Goal: Ask a question: Seek information or help from site administrators or community

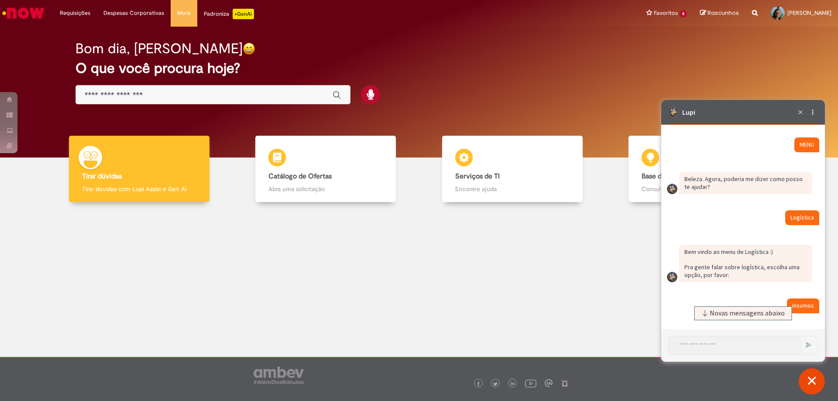
scroll to position [2736, 0]
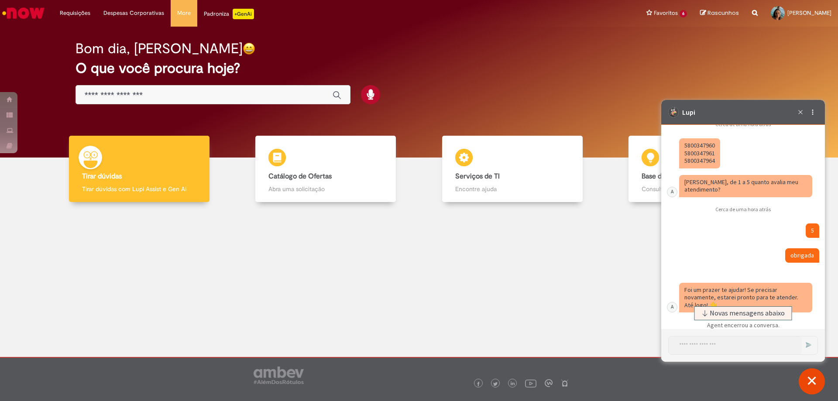
drag, startPoint x: 684, startPoint y: 153, endPoint x: 714, endPoint y: 154, distance: 30.6
click at [714, 154] on div "Caixa de diálogo de bate-papo" at bounding box center [699, 153] width 41 height 30
click at [711, 313] on span "Novas mensagens abaixo" at bounding box center [747, 313] width 75 height 6
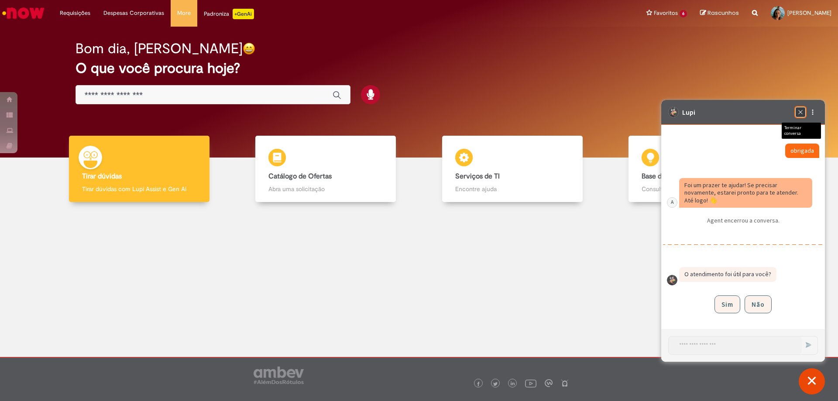
click at [796, 116] on div "Terminar conversa" at bounding box center [800, 112] width 10 height 10
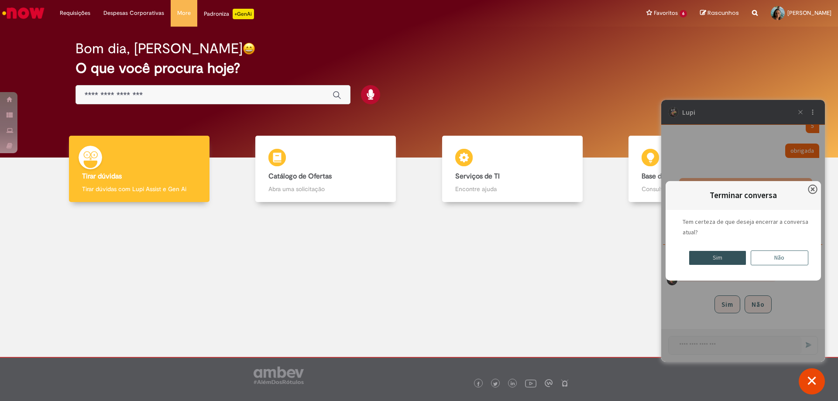
click at [718, 260] on div "Sim" at bounding box center [718, 258] width 58 height 15
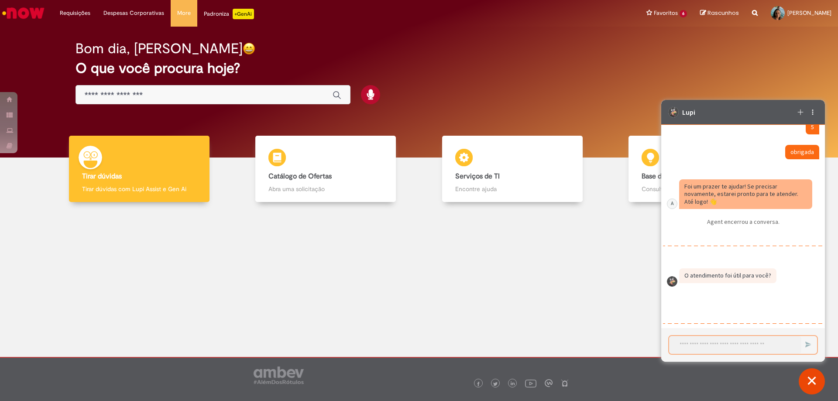
scroll to position [2859, 0]
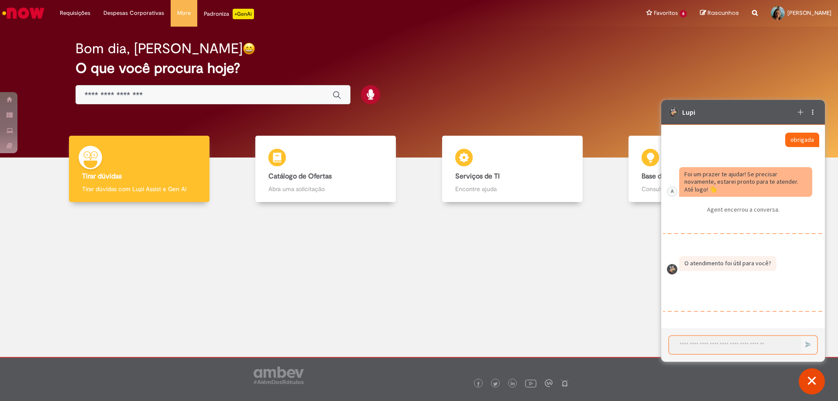
click at [695, 344] on textarea "Iniciar uma nova conversa" at bounding box center [735, 345] width 132 height 18
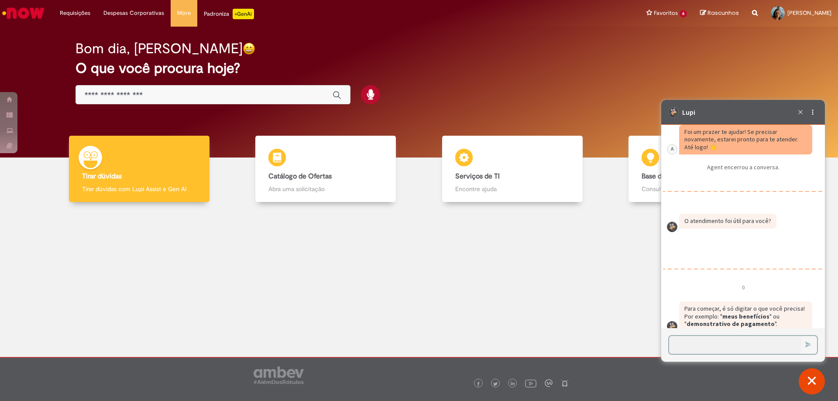
scroll to position [2915, 0]
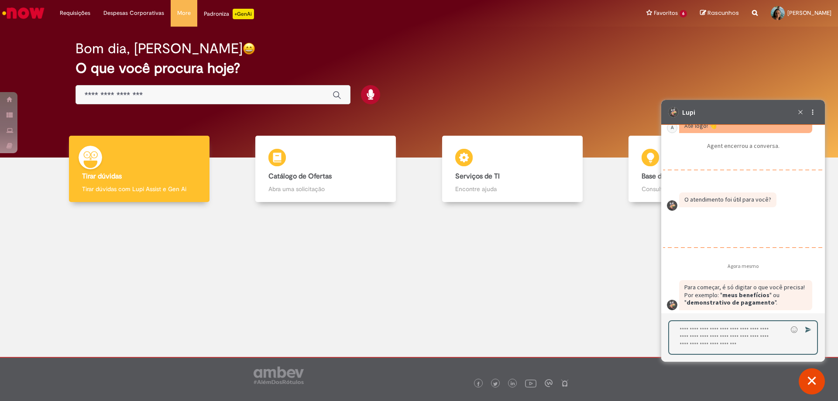
click at [693, 345] on textarea "Digite sua resposta aqui e pressione Enter para enviar" at bounding box center [728, 337] width 118 height 33
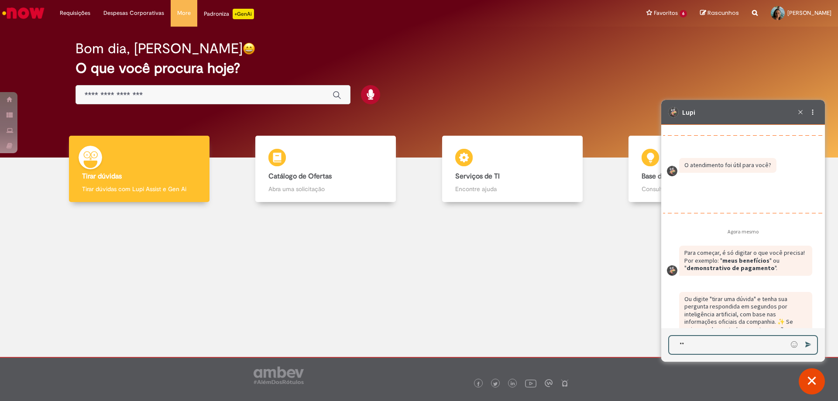
scroll to position [2984, 0]
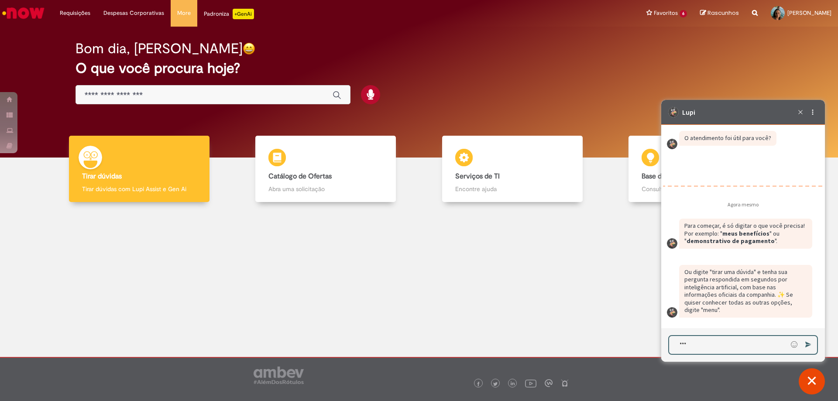
type textarea "****"
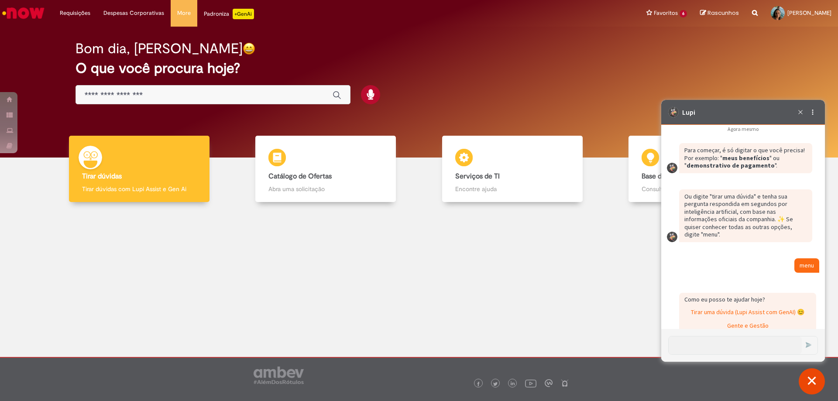
scroll to position [3210, 0]
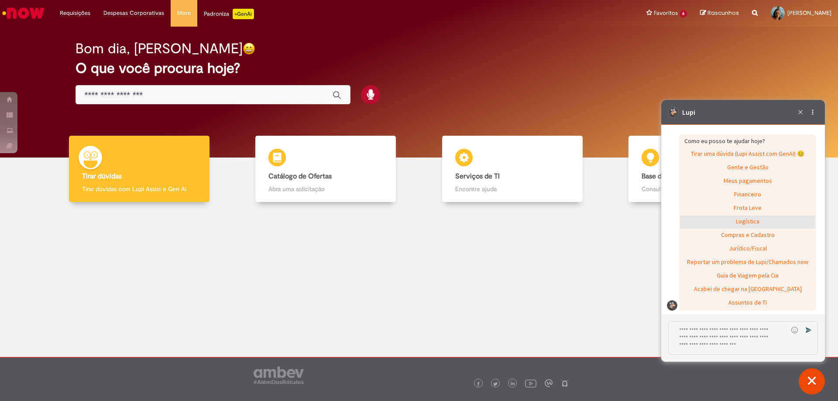
click at [749, 229] on div "Logística" at bounding box center [747, 222] width 135 height 13
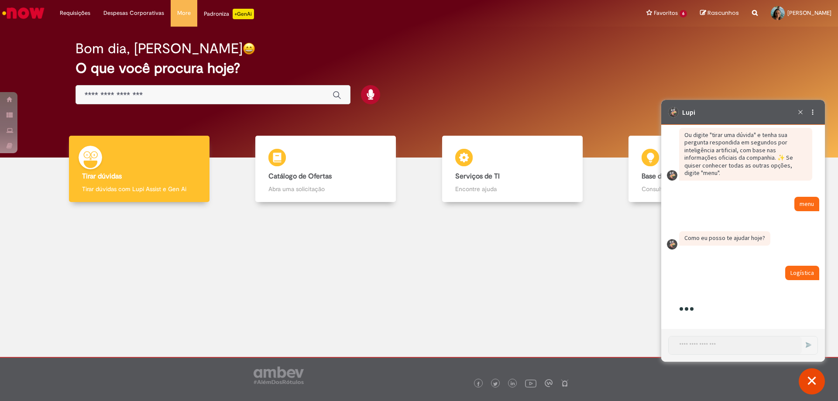
scroll to position [3221, 0]
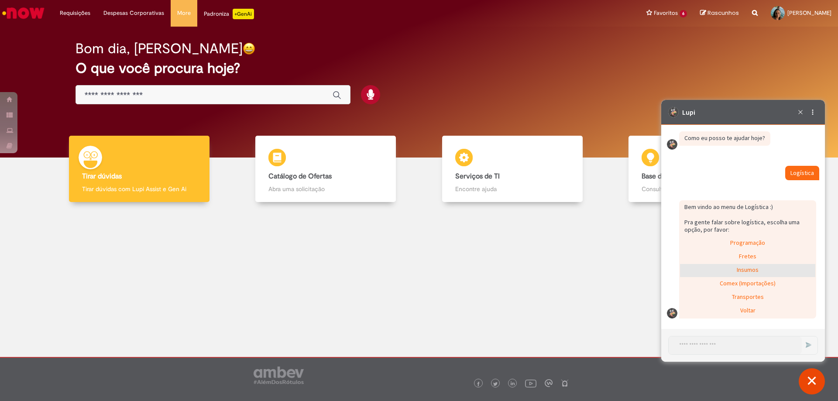
click at [748, 274] on div "Insumos" at bounding box center [747, 270] width 135 height 13
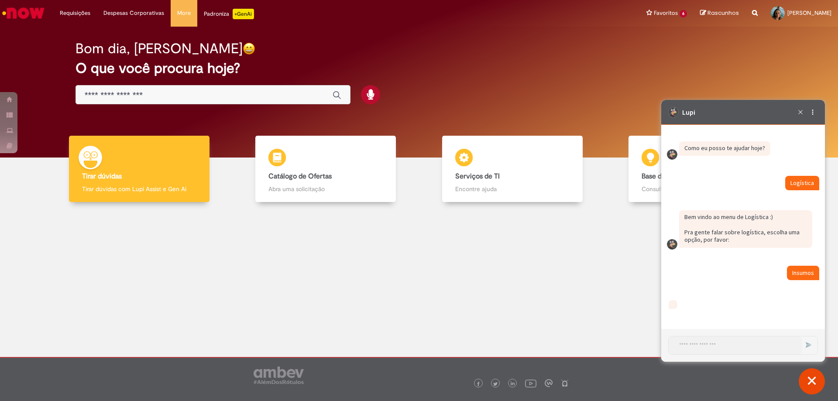
scroll to position [3276, 0]
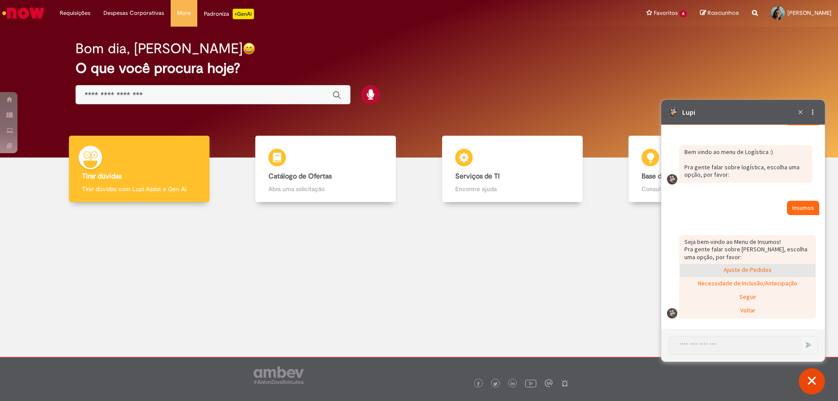
click at [738, 271] on div "Ajuste de Pedidos" at bounding box center [747, 270] width 135 height 13
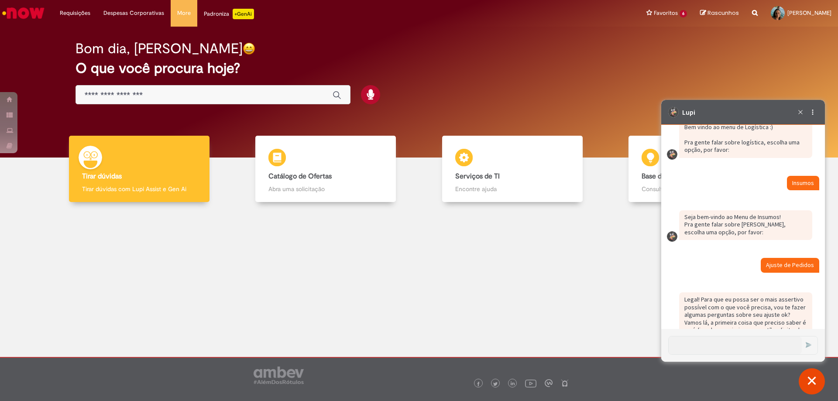
scroll to position [3328, 0]
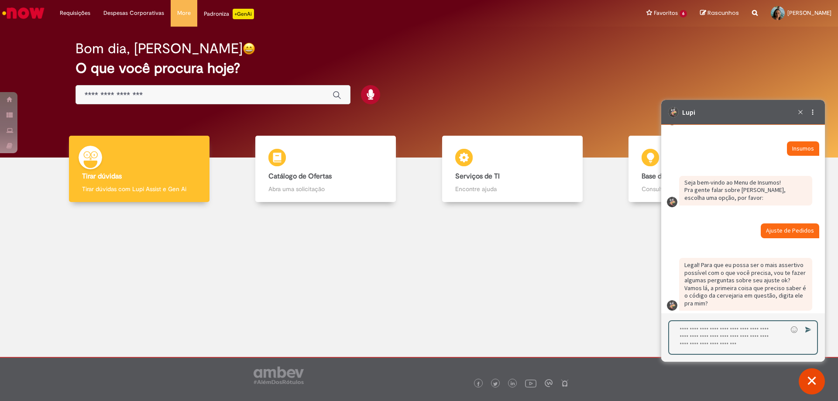
click at [701, 336] on textarea "Digite sua resposta aqui e pressione Enter para enviar" at bounding box center [728, 337] width 118 height 33
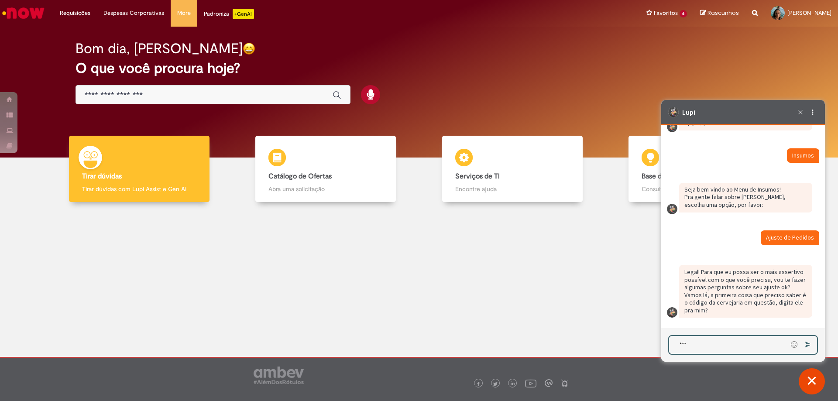
type textarea "****"
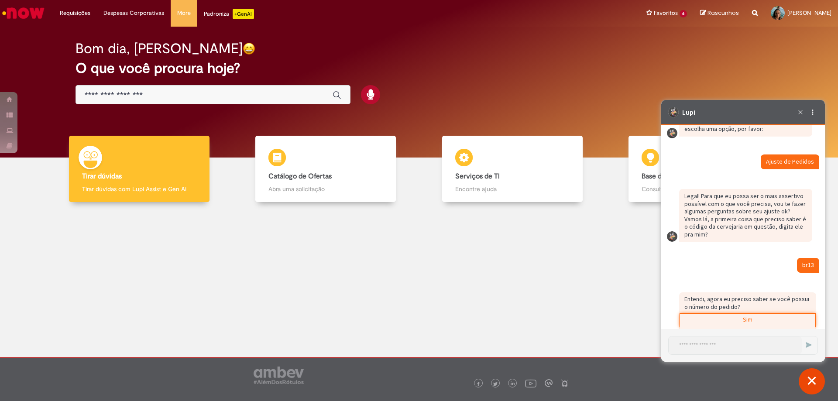
scroll to position [3427, 0]
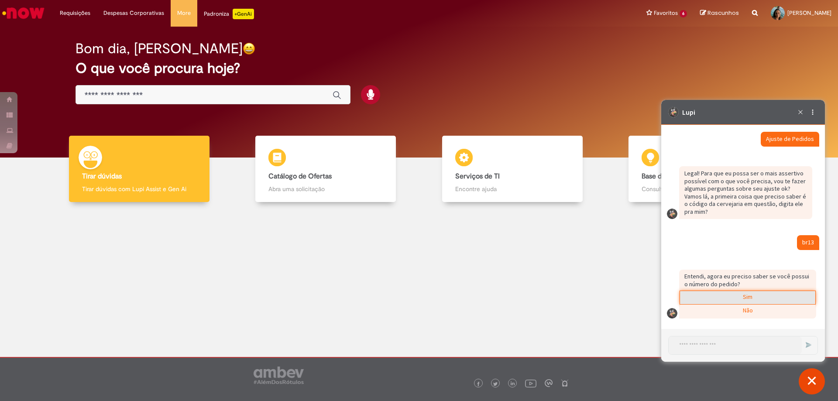
click at [729, 297] on div "Sim" at bounding box center [747, 297] width 135 height 13
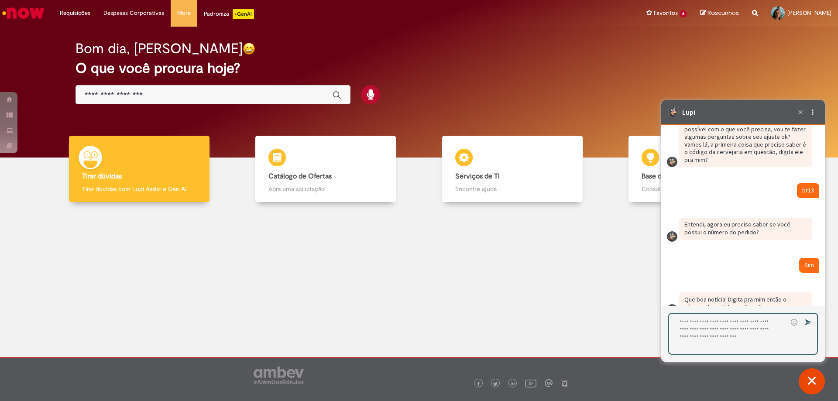
scroll to position [3475, 0]
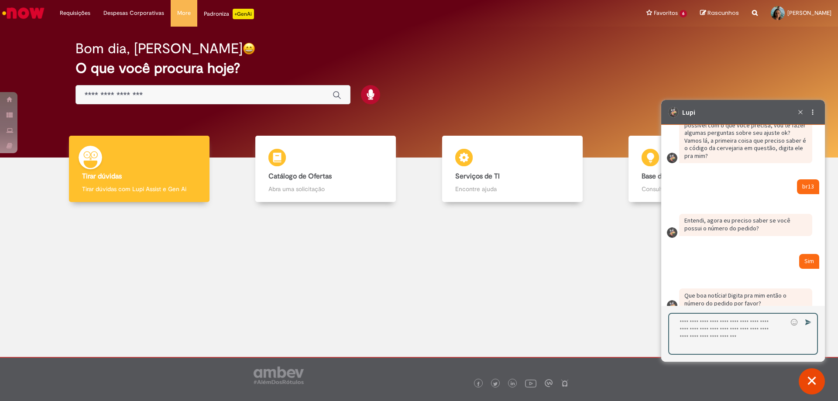
click at [696, 339] on textarea "Digite sua resposta aqui e pressione Enter para enviar" at bounding box center [728, 334] width 118 height 40
type textarea "**********"
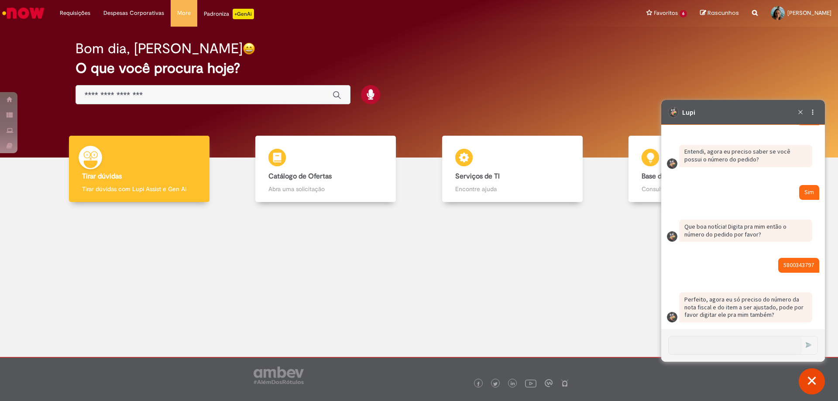
scroll to position [3556, 0]
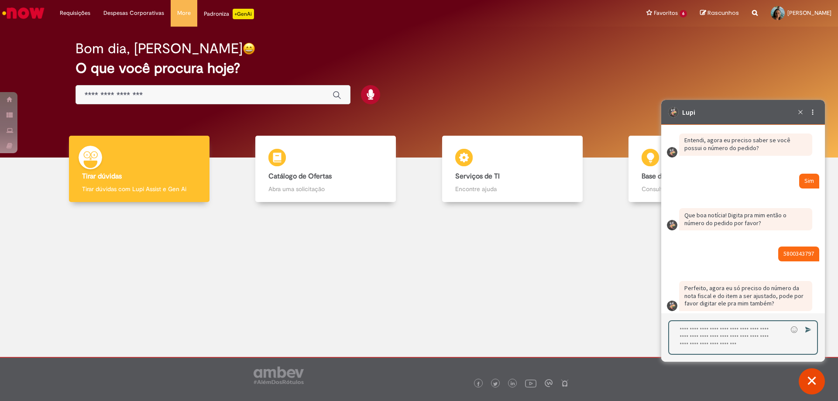
click at [755, 336] on textarea "Digite sua resposta aqui e pressione Enter para enviar" at bounding box center [728, 337] width 118 height 33
type textarea "*"
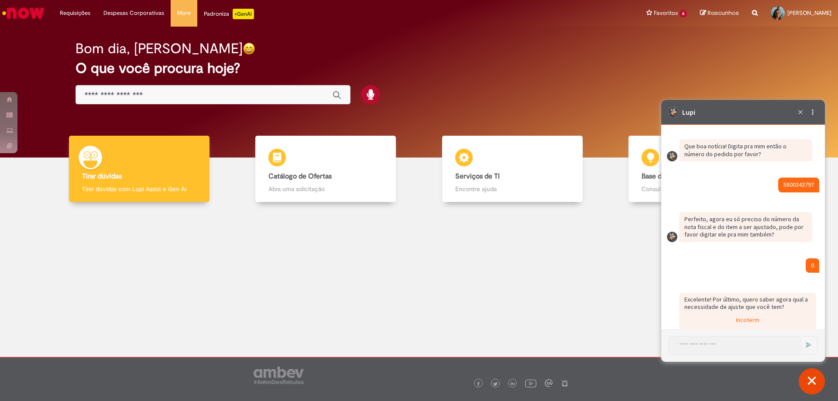
scroll to position [3750, 0]
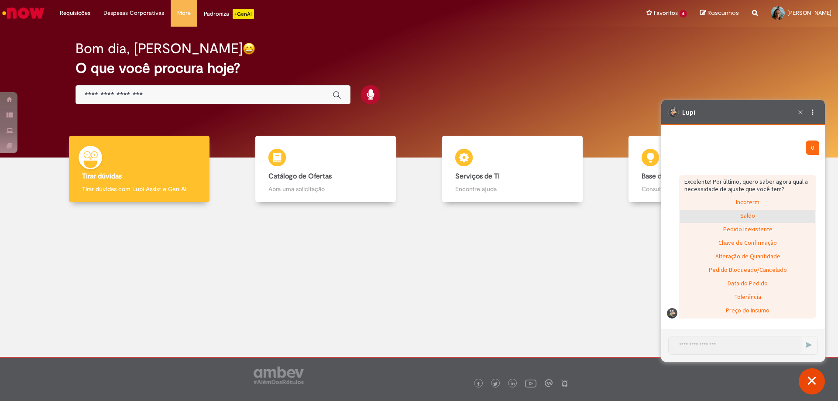
click at [753, 216] on div "Saldo" at bounding box center [747, 216] width 135 height 13
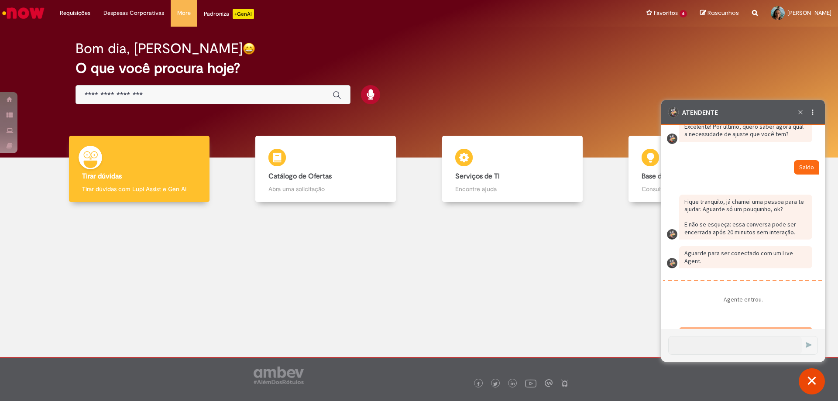
scroll to position [3836, 0]
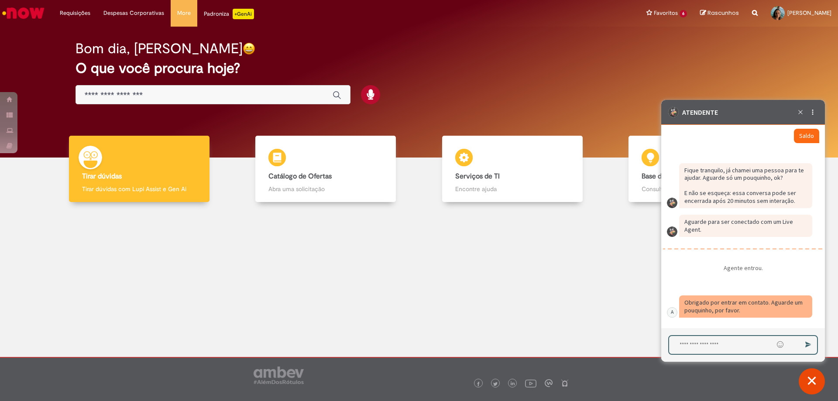
click at [699, 345] on textarea "Digite sua mensagem e pressione Enter para enviar" at bounding box center [721, 345] width 104 height 18
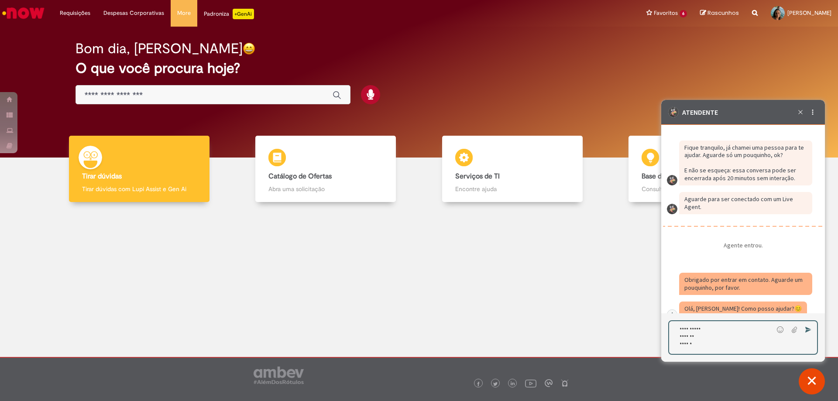
scroll to position [3876, 0]
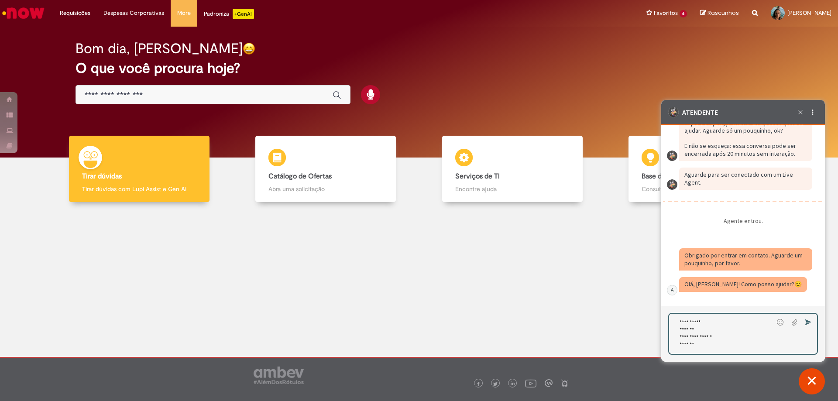
type textarea "**********"
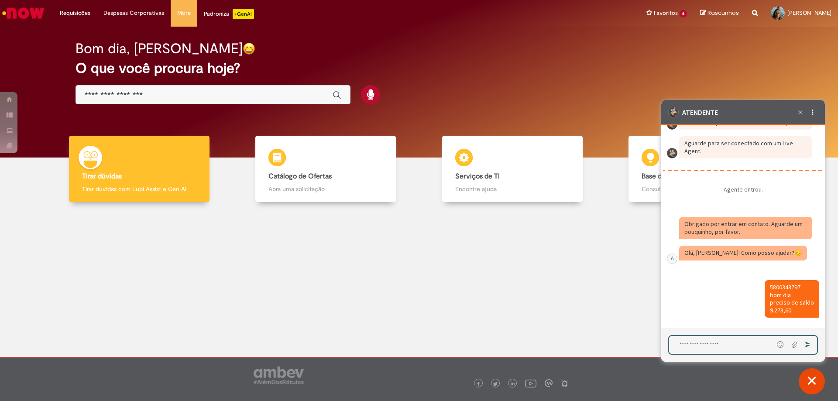
scroll to position [3915, 0]
click at [722, 348] on textarea "Digite sua mensagem e pressione Enter para enviar" at bounding box center [721, 345] width 104 height 18
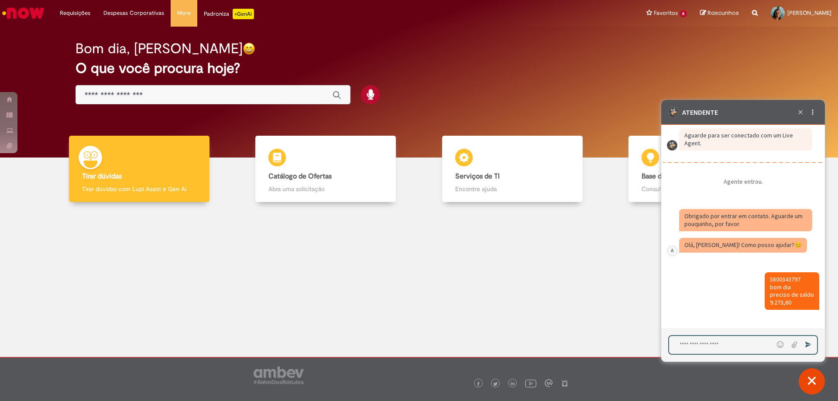
scroll to position [3950, 0]
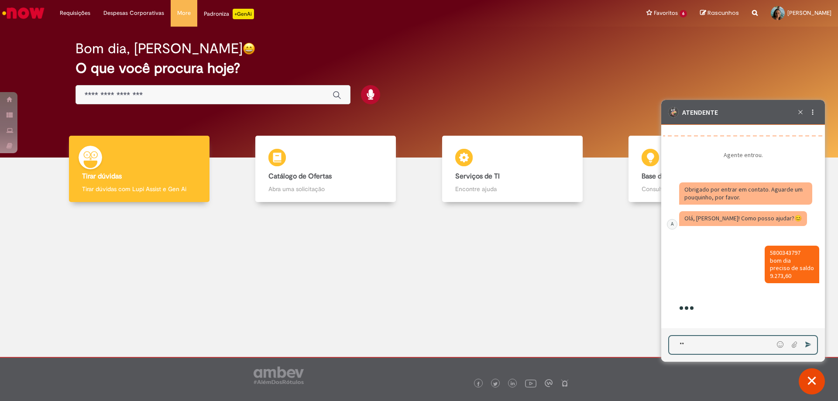
type textarea "***"
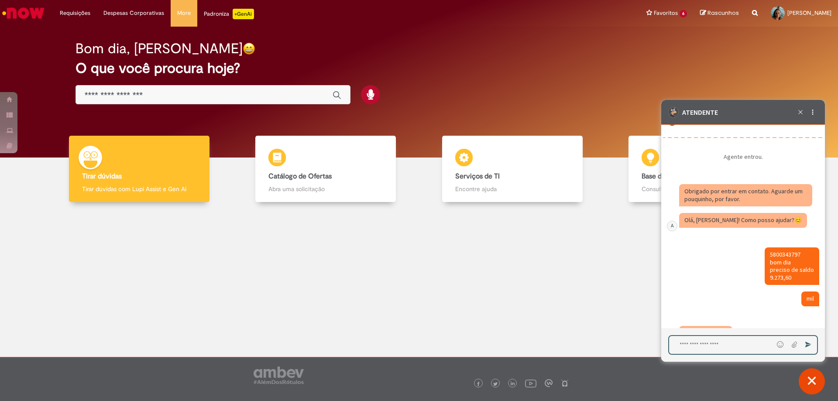
scroll to position [3975, 0]
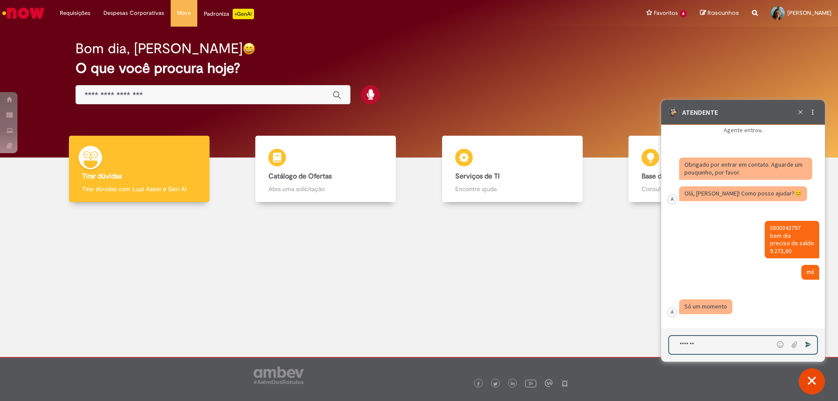
type textarea "********"
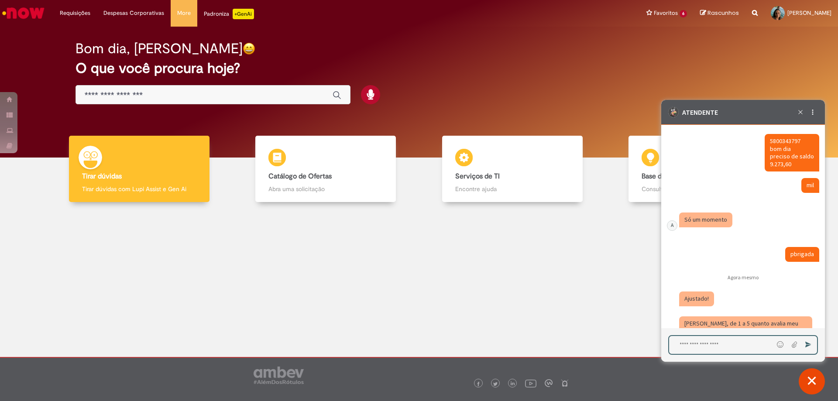
scroll to position [4082, 0]
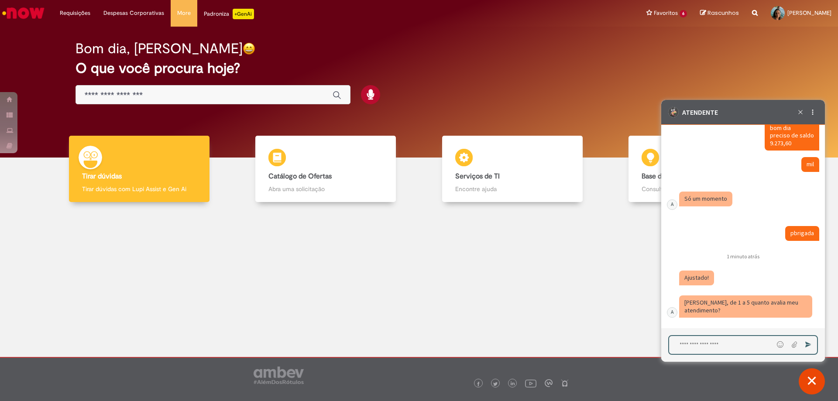
click at [738, 346] on textarea "Digite sua mensagem e pressione Enter para enviar" at bounding box center [721, 345] width 104 height 18
type textarea "*"
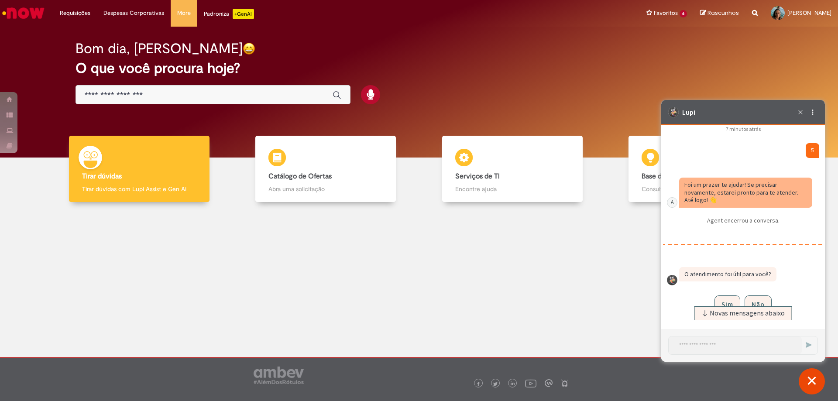
scroll to position [4283, 0]
click at [801, 111] on icon "Terminar conversa" at bounding box center [801, 112] width 10 height 10
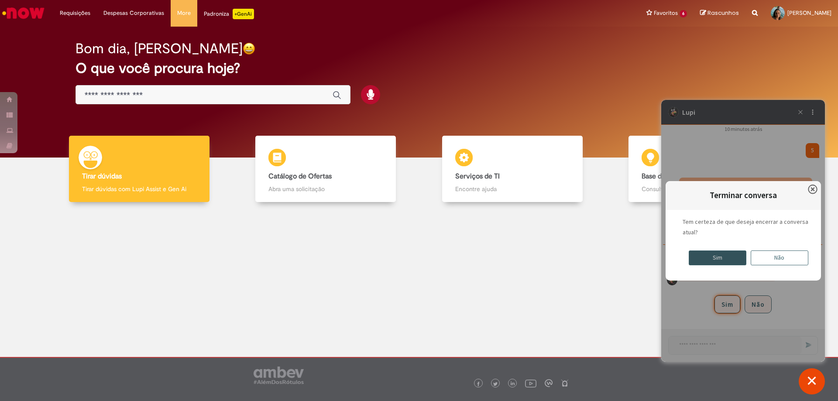
click at [724, 257] on div "Sim" at bounding box center [718, 258] width 58 height 15
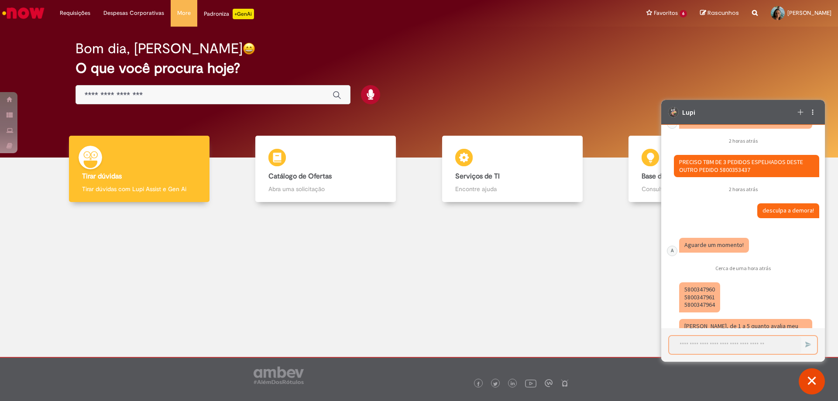
scroll to position [2679, 0]
